Goal: Find specific page/section

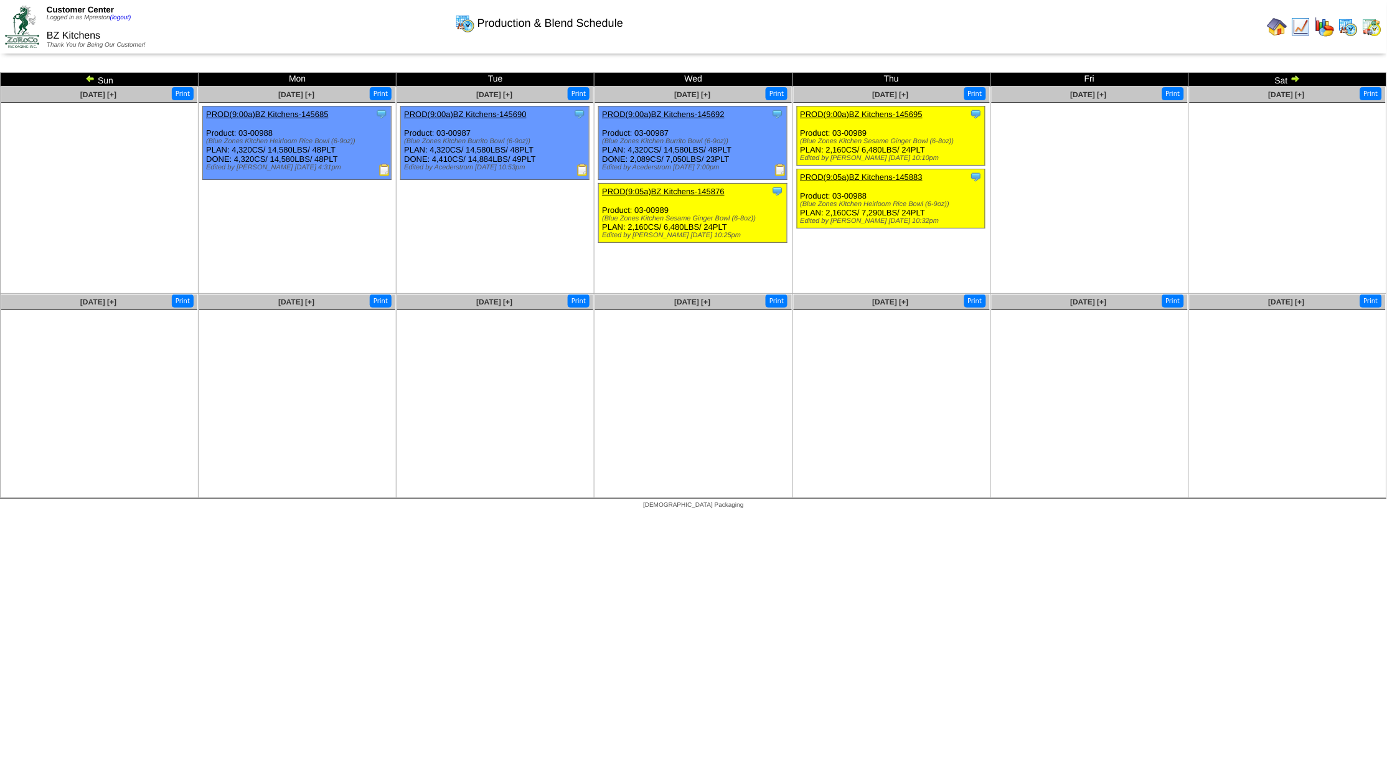
click at [1287, 32] on img at bounding box center [1277, 27] width 20 height 20
click at [1346, 30] on img at bounding box center [1348, 27] width 20 height 20
click at [1308, 30] on img at bounding box center [1301, 27] width 20 height 20
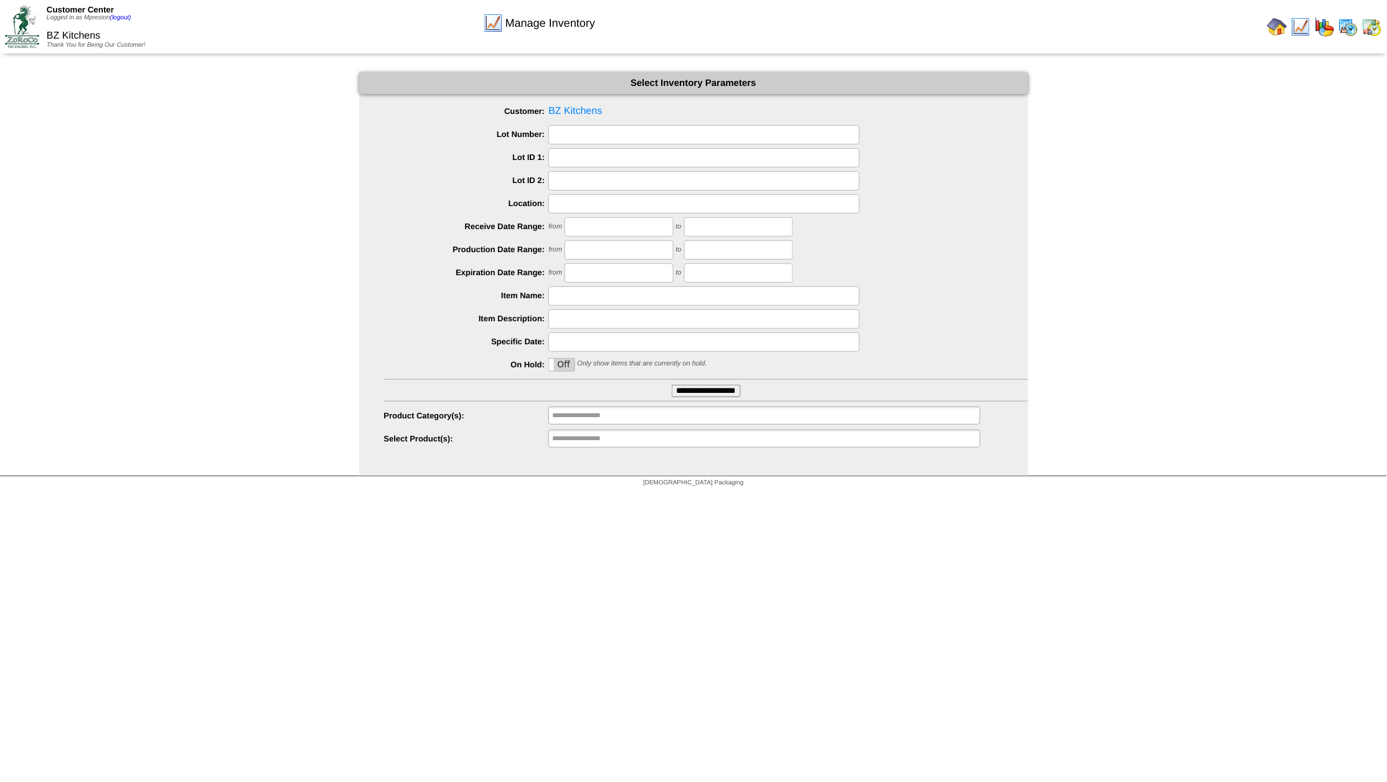
click at [692, 390] on input "**********" at bounding box center [706, 391] width 69 height 12
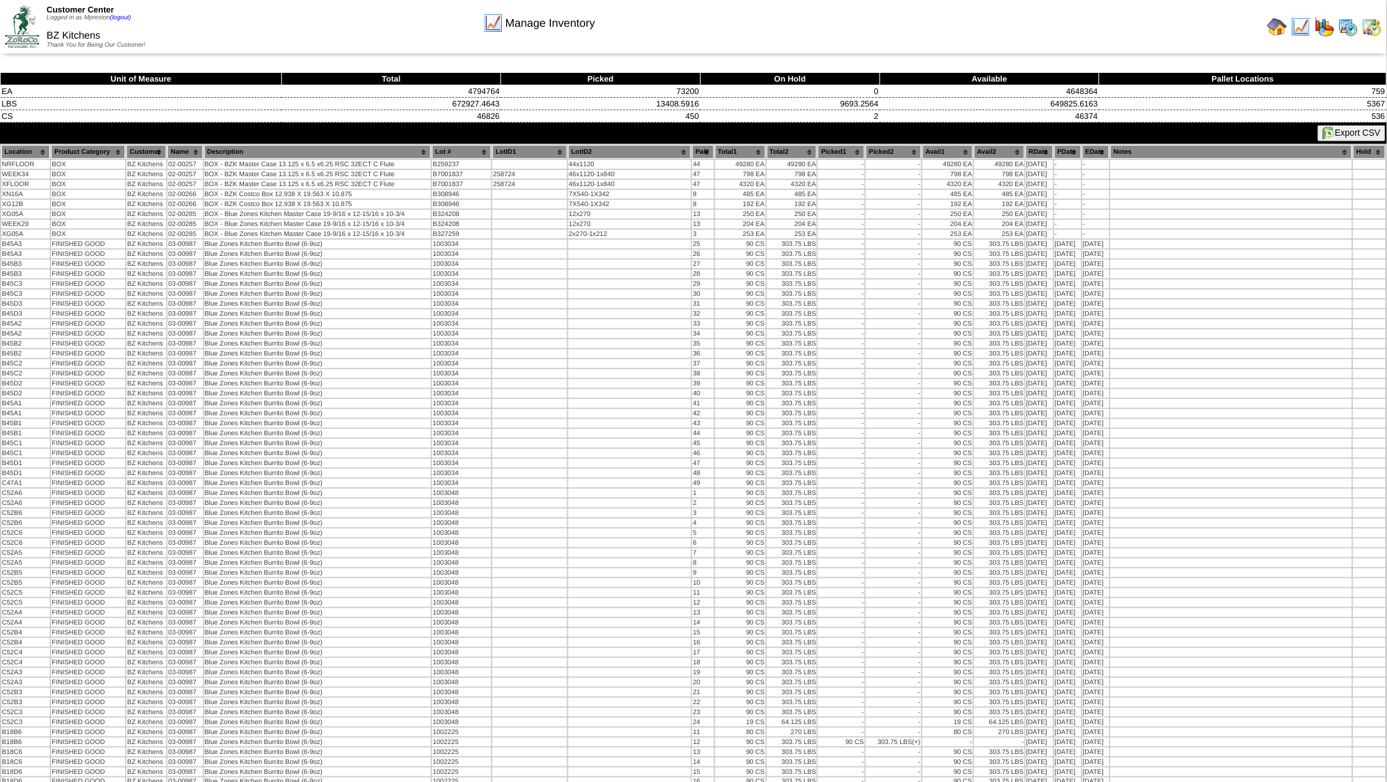
scroll to position [6689, 0]
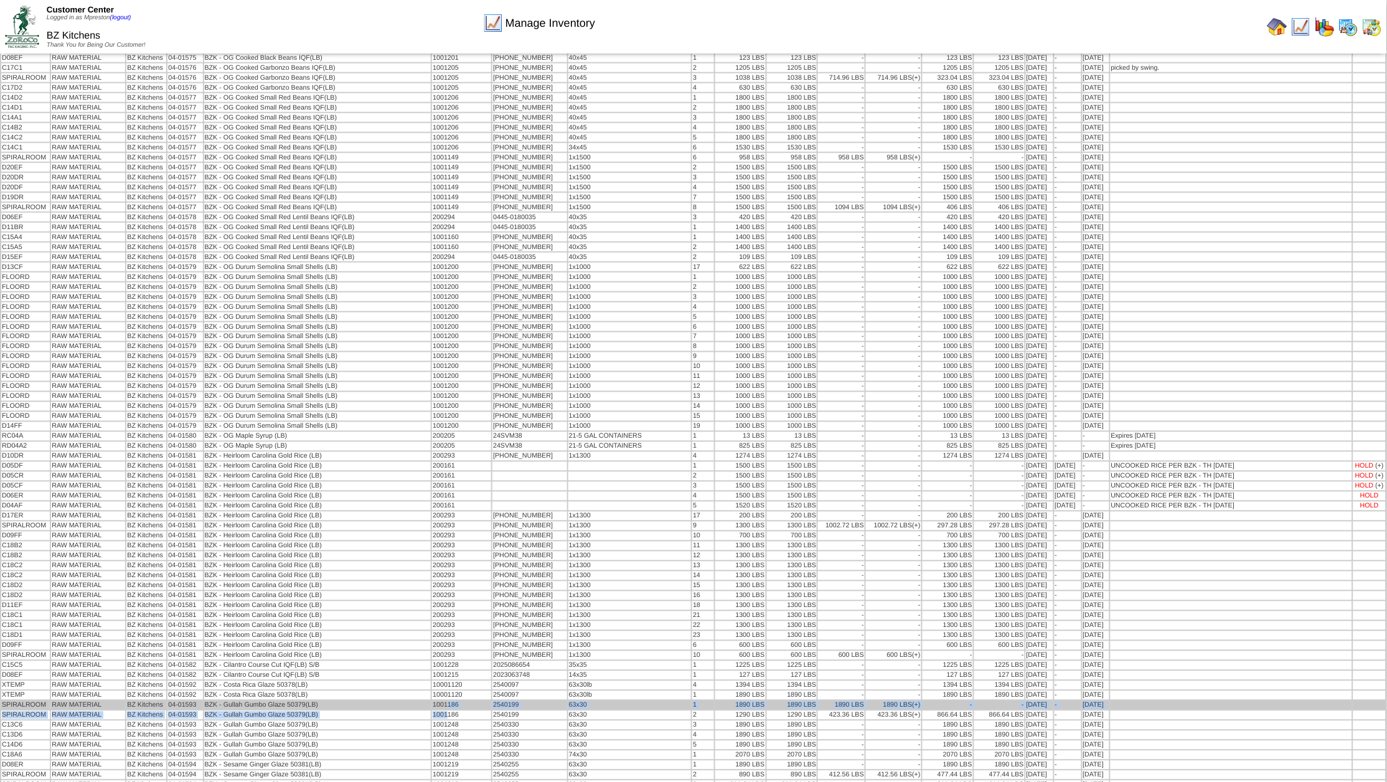
drag, startPoint x: 454, startPoint y: 398, endPoint x: 455, endPoint y: 391, distance: 7.5
